Goal: Information Seeking & Learning: Learn about a topic

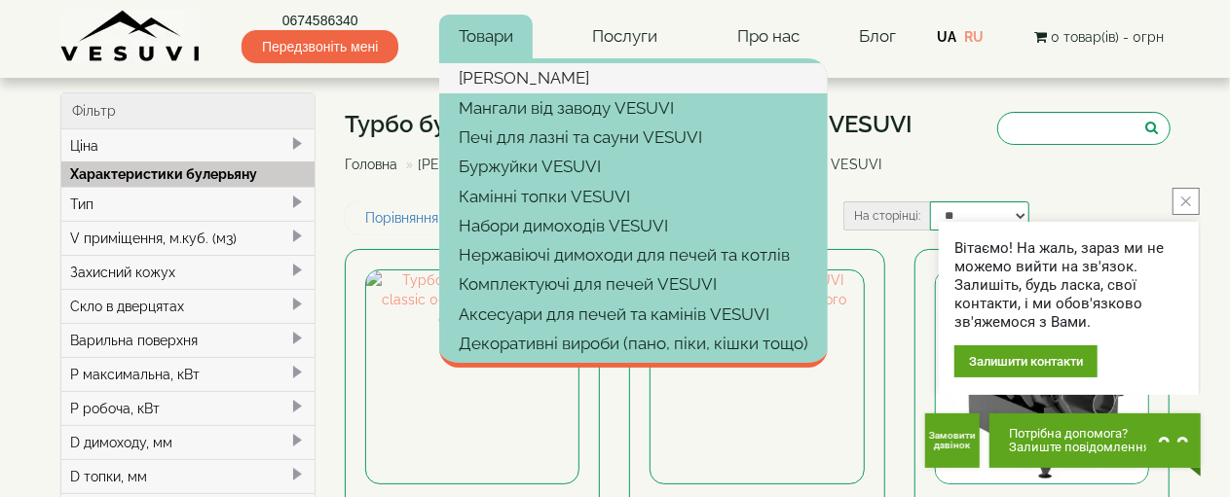
click at [482, 83] on link "[PERSON_NAME]" at bounding box center [633, 77] width 388 height 29
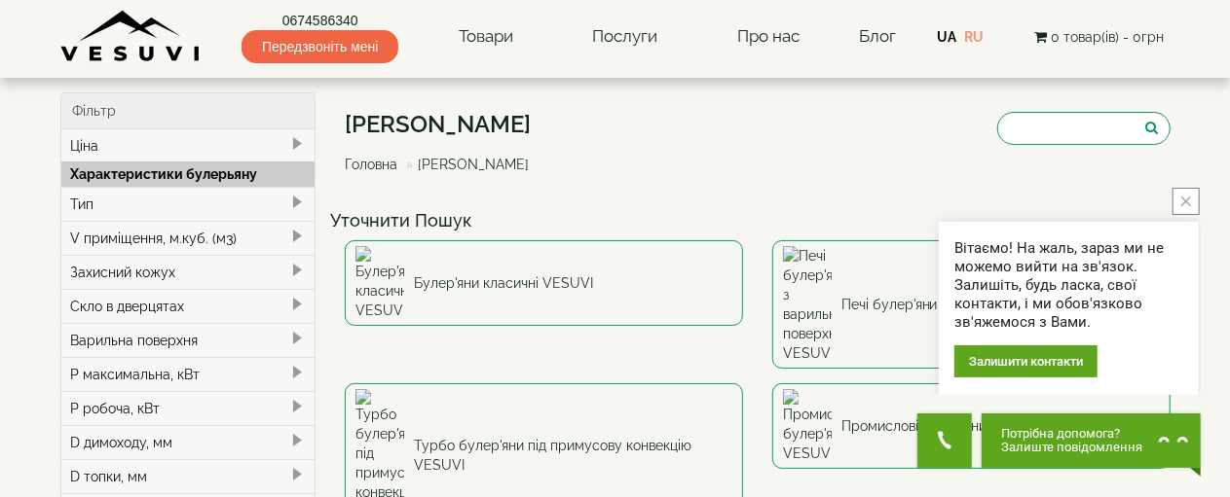
click at [1184, 200] on icon "close button" at bounding box center [1186, 202] width 10 height 10
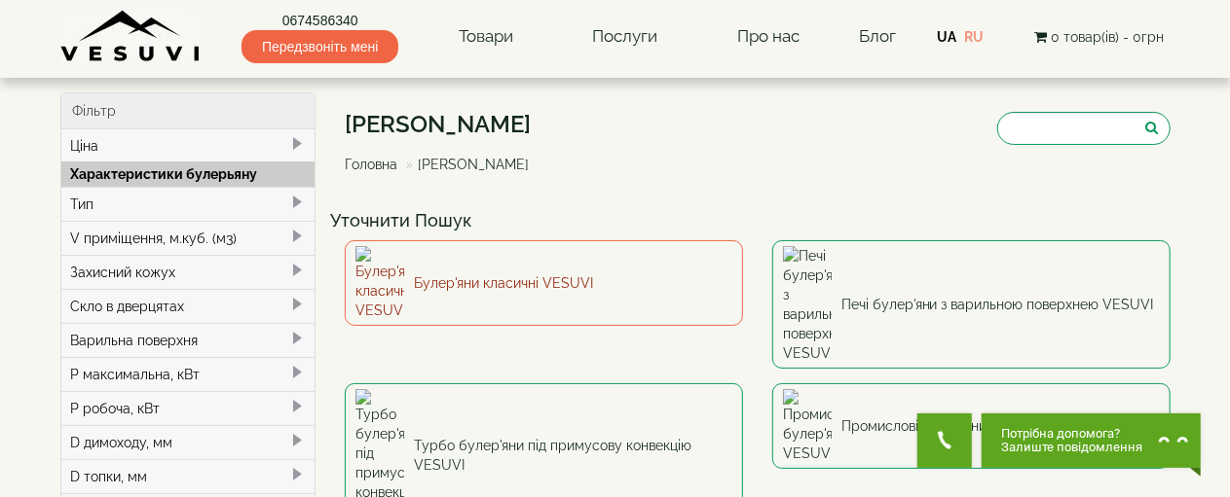
click at [547, 283] on link "Булер'яни класичні VESUVI" at bounding box center [544, 283] width 398 height 86
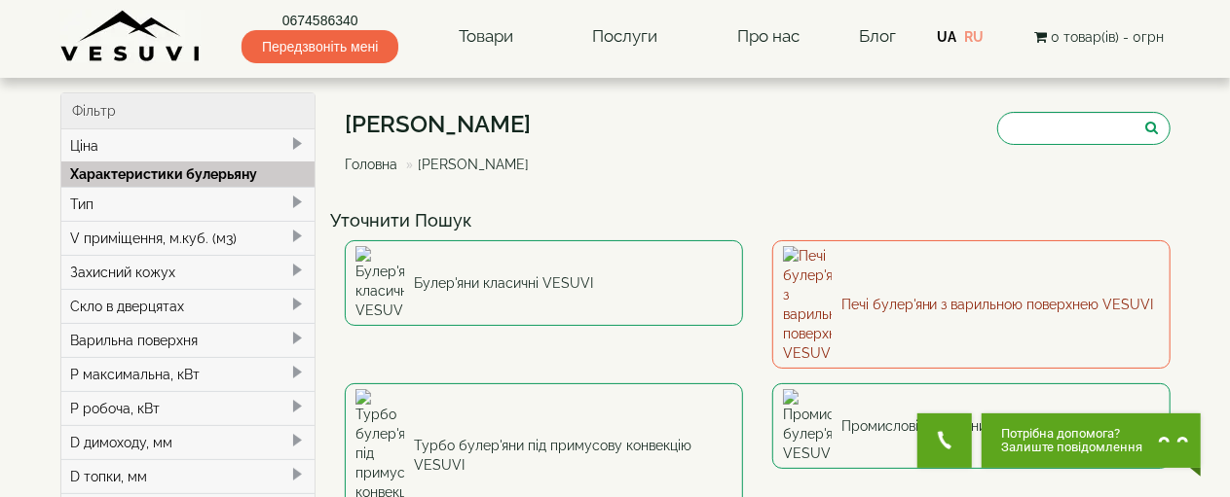
click at [980, 278] on link "Печі булер'яни з варильною поверхнею VESUVI" at bounding box center [971, 304] width 398 height 129
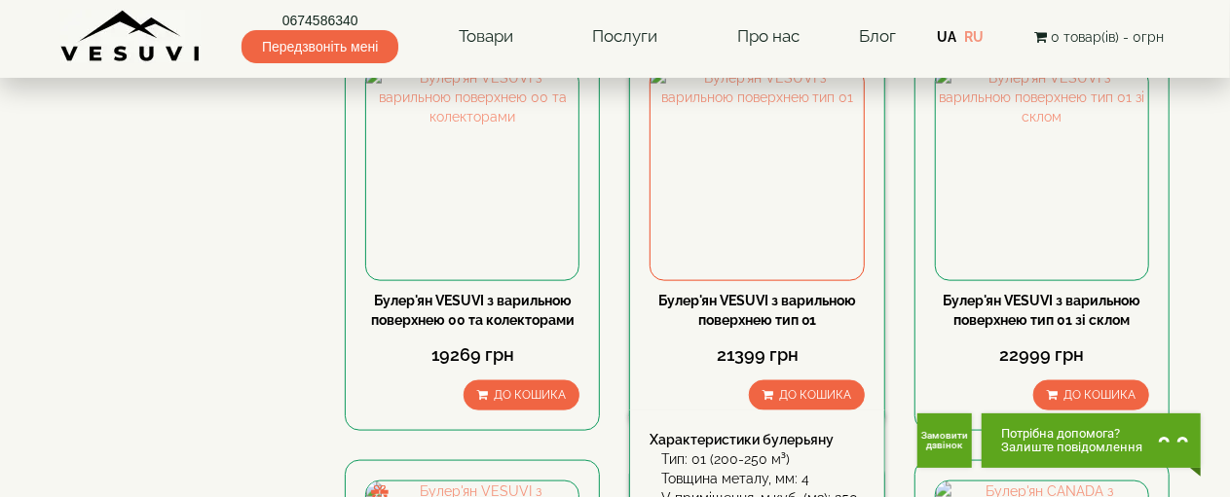
scroll to position [974, 0]
